Goal: Information Seeking & Learning: Learn about a topic

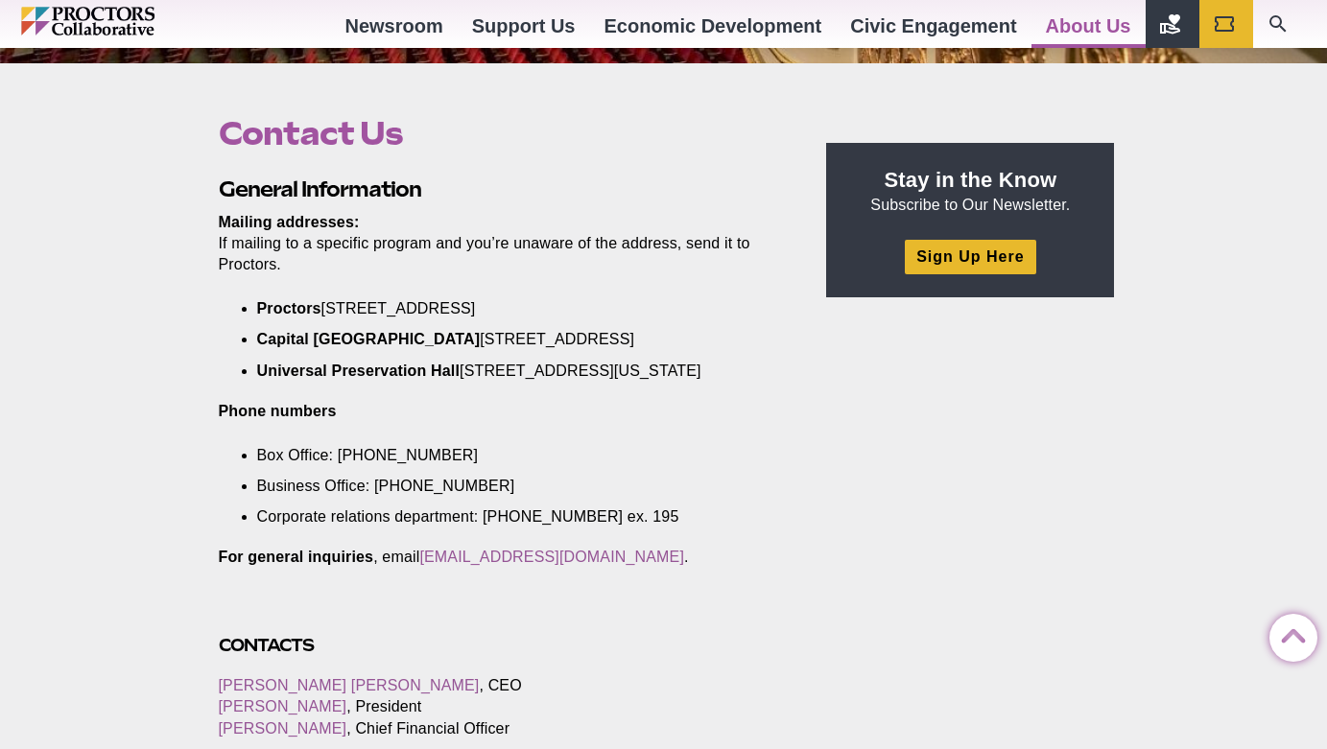
scroll to position [578, 0]
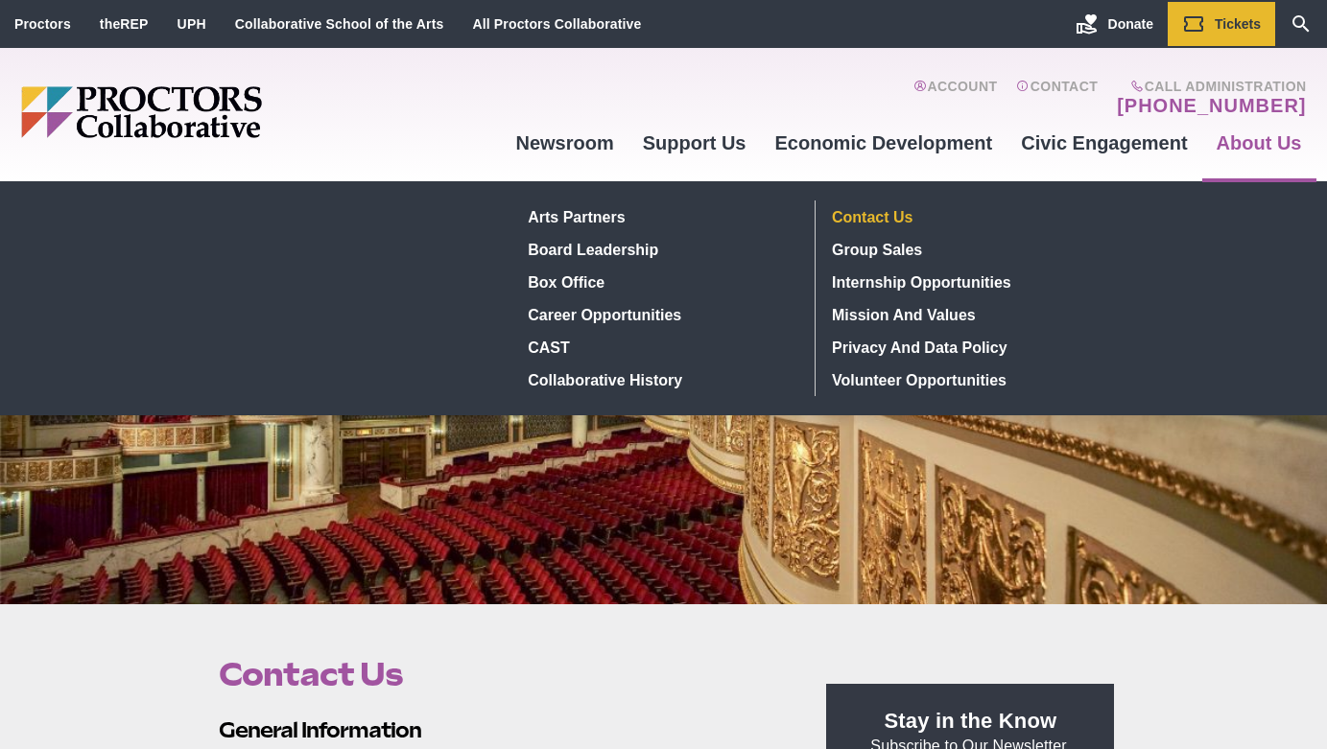
click at [1251, 138] on link "About Us" at bounding box center [1259, 143] width 114 height 52
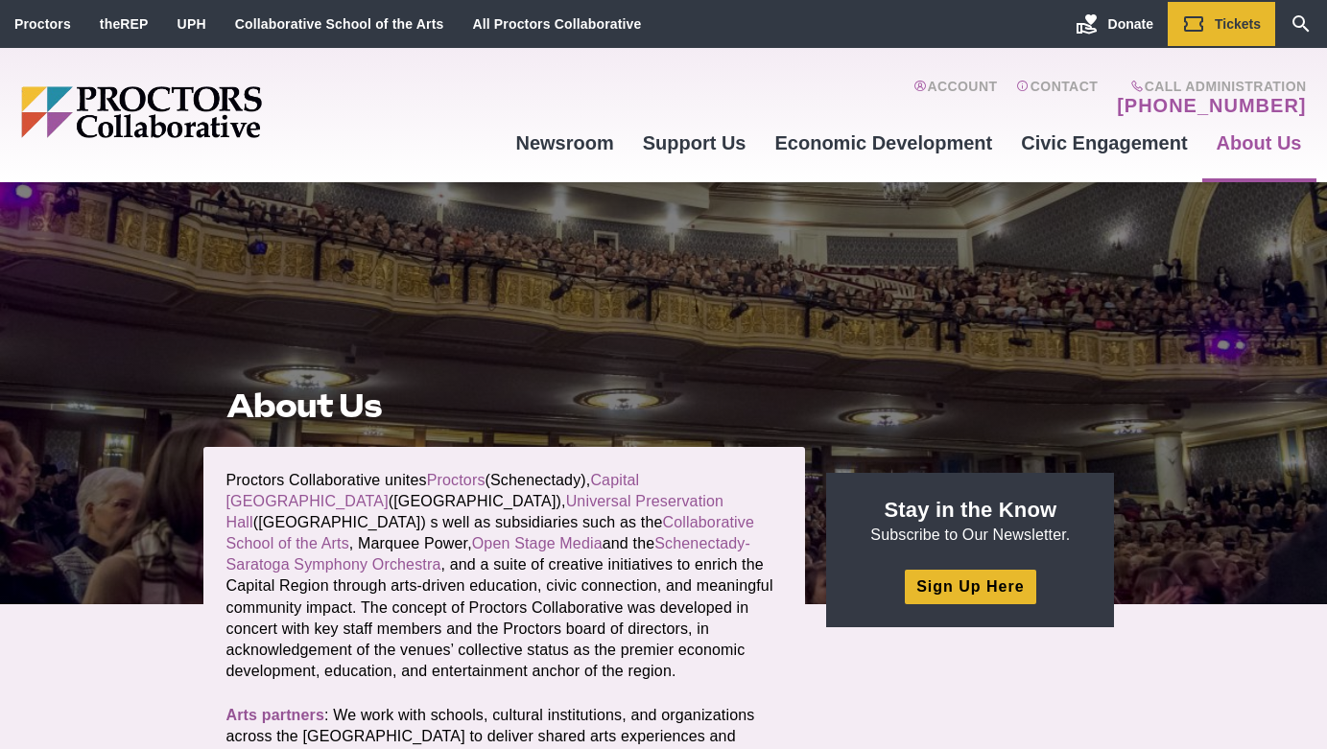
click at [428, 103] on div "Main site navigation and header" at bounding box center [261, 115] width 481 height 134
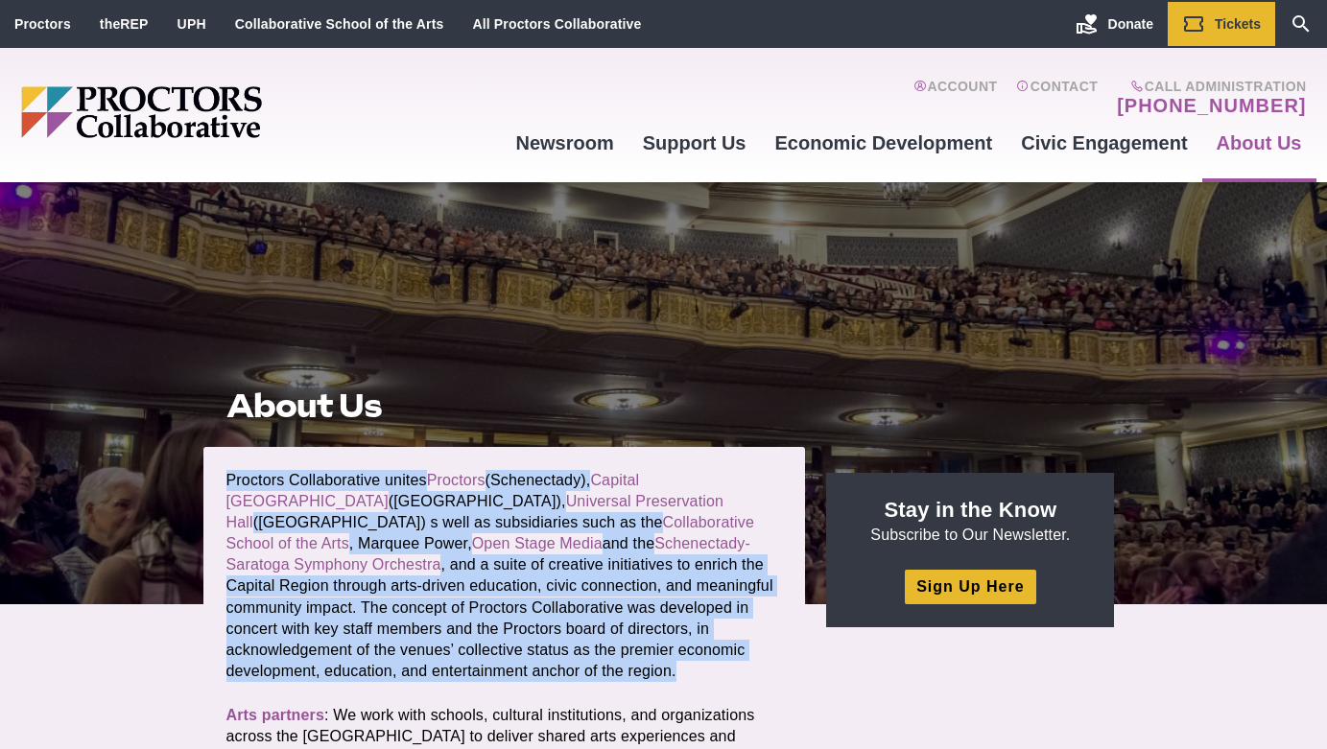
drag, startPoint x: 226, startPoint y: 481, endPoint x: 334, endPoint y: 671, distance: 218.3
click at [334, 671] on p "Proctors Collaborative unites Proctors (Schenectady), Capital Repertory Theatre…" at bounding box center [504, 576] width 557 height 212
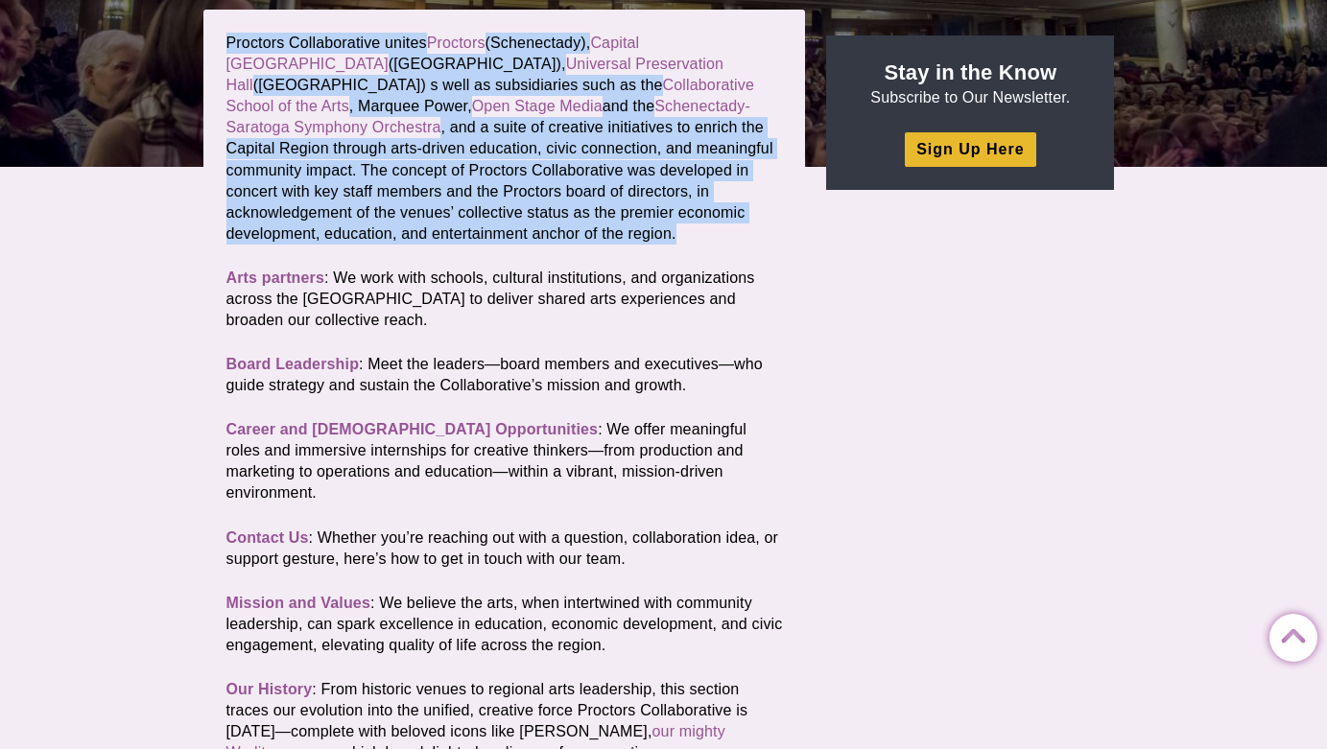
scroll to position [480, 0]
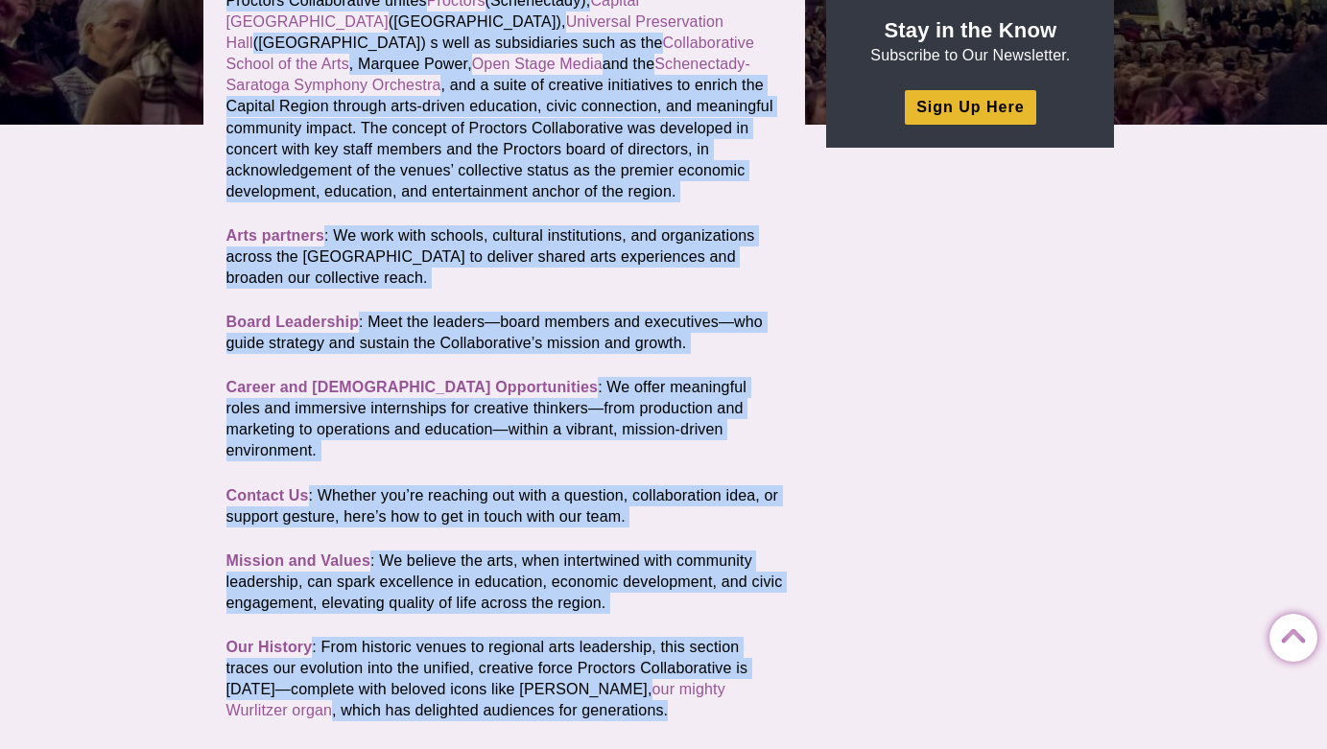
click at [531, 695] on p "Our History : From historic venues to regional arts leadership, this section tr…" at bounding box center [504, 679] width 557 height 84
click at [947, 599] on div "About Us Posted 2017-02-08 by Proctors Web Team Proctors Collaborative unites P…" at bounding box center [663, 349] width 921 height 929
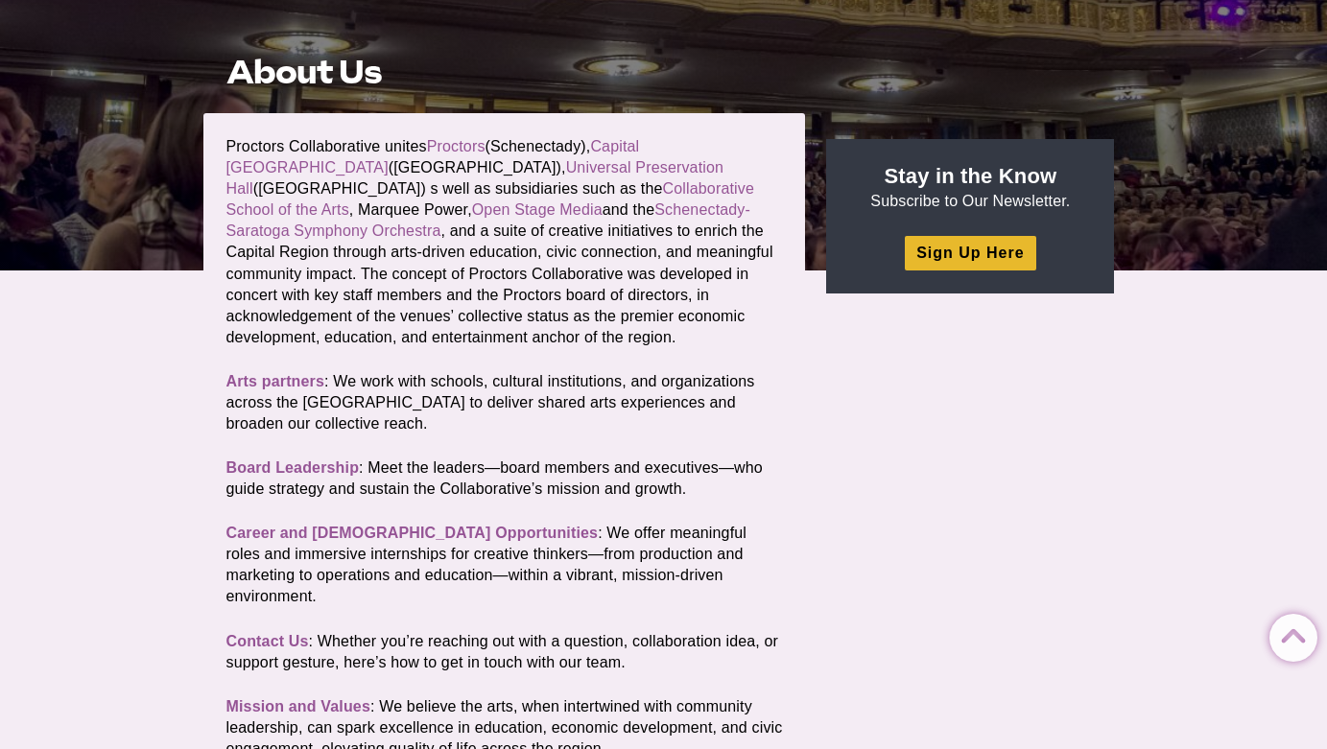
scroll to position [0, 0]
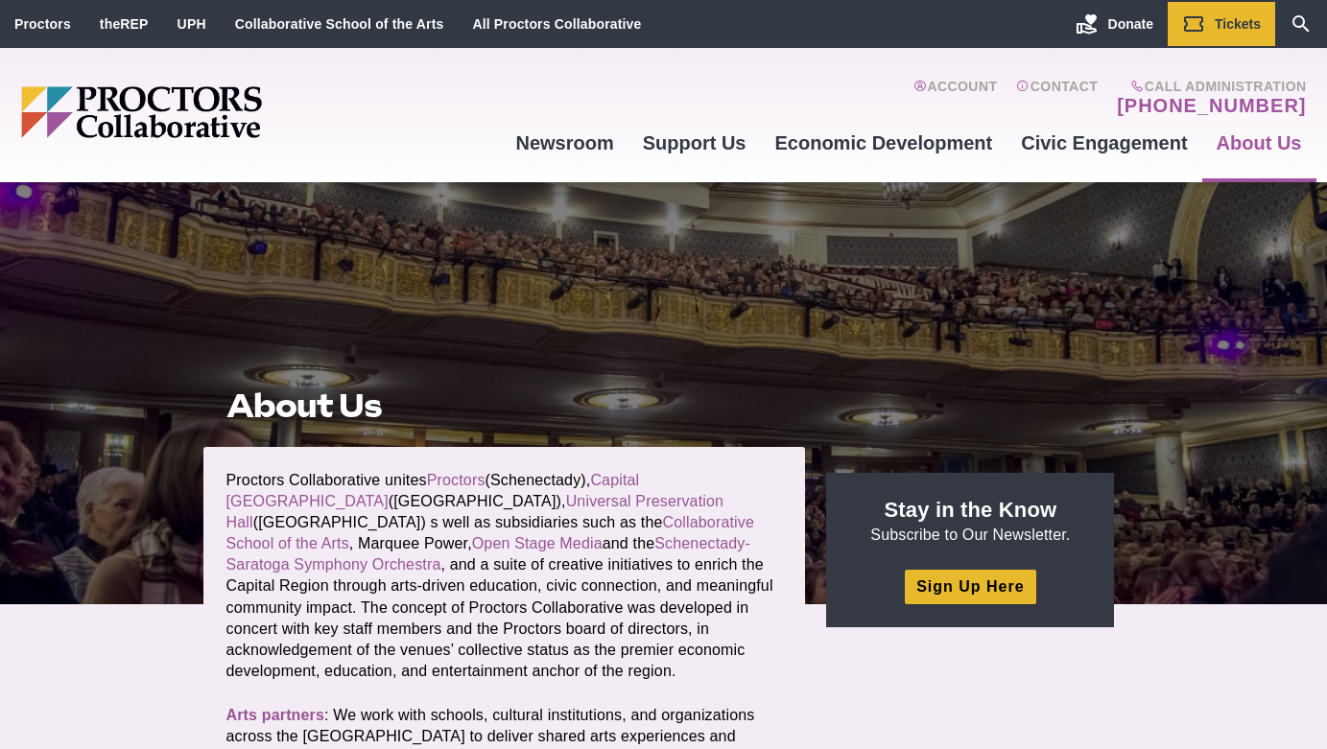
drag, startPoint x: 229, startPoint y: 407, endPoint x: 381, endPoint y: 411, distance: 151.7
click at [381, 411] on h1 "About Us" at bounding box center [504, 406] width 557 height 36
click at [226, 477] on p "Proctors Collaborative unites Proctors (Schenectady), Capital Repertory Theatre…" at bounding box center [504, 576] width 557 height 212
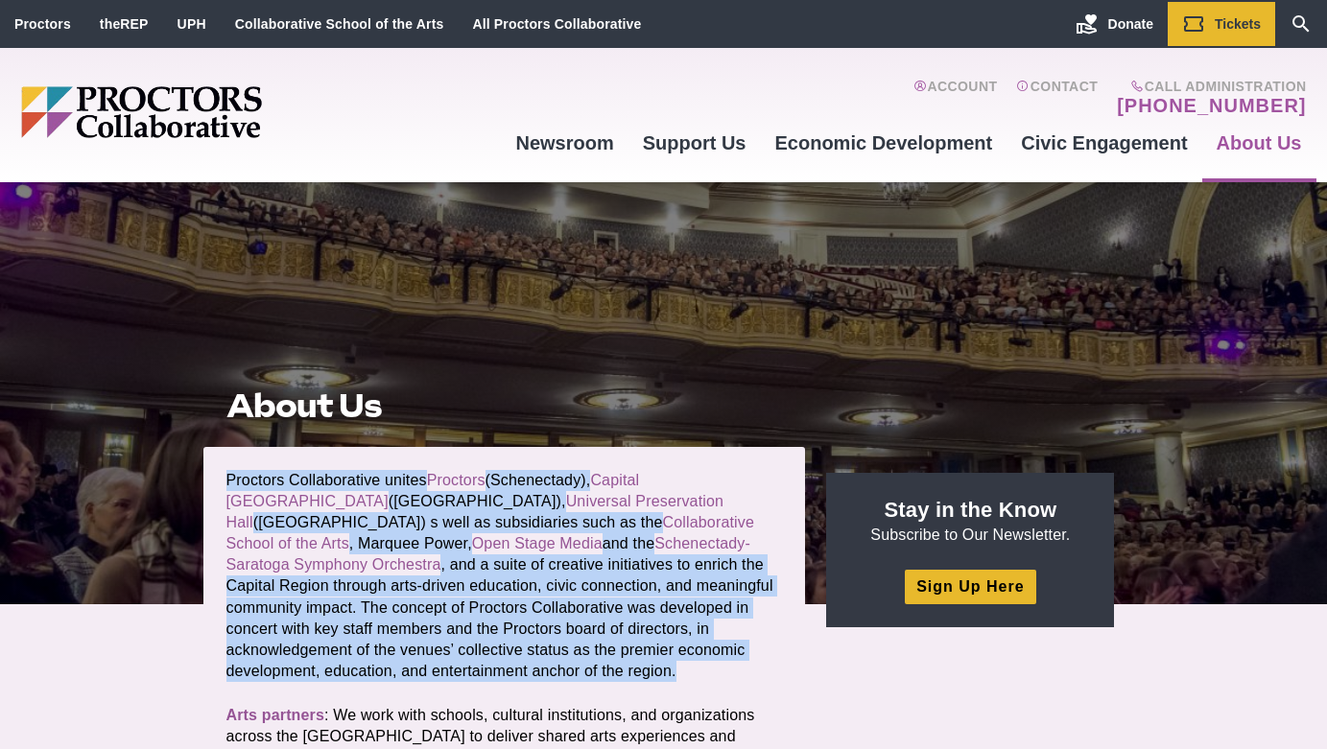
drag, startPoint x: 302, startPoint y: 677, endPoint x: 214, endPoint y: 476, distance: 220.0
